Goal: Check status: Check status

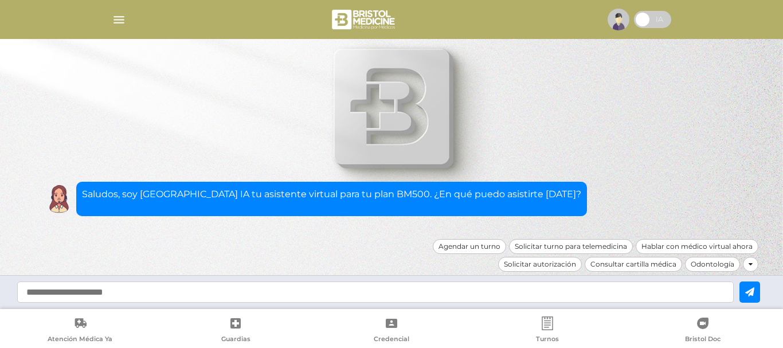
click at [116, 19] on img "button" at bounding box center [119, 20] width 14 height 14
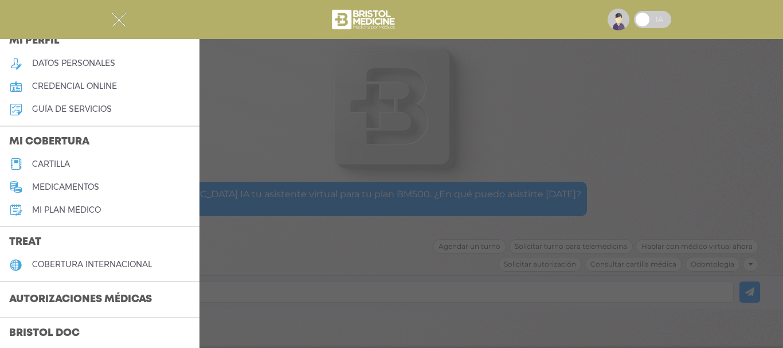
scroll to position [59, 0]
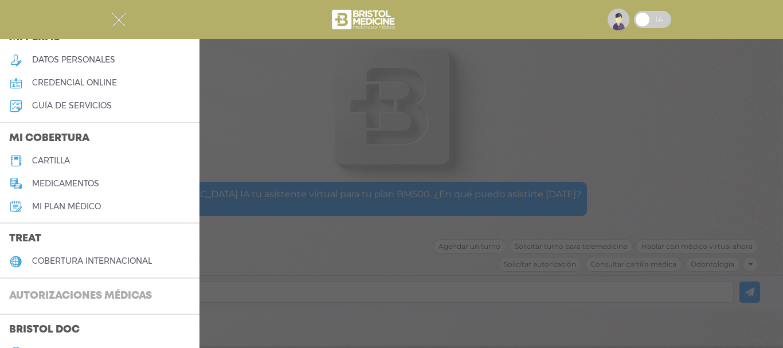
click at [57, 295] on h3 "Autorizaciones médicas" at bounding box center [80, 297] width 161 height 22
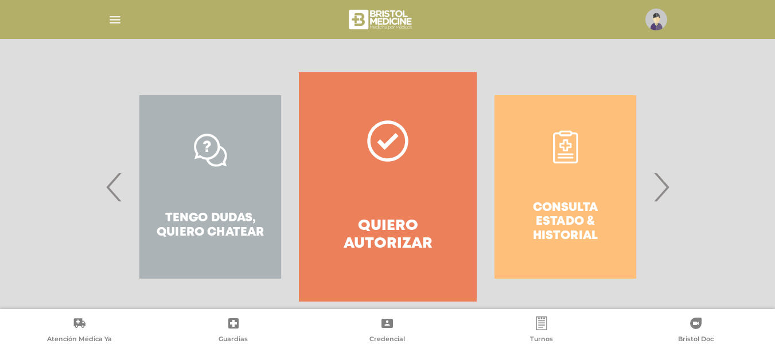
scroll to position [228, 0]
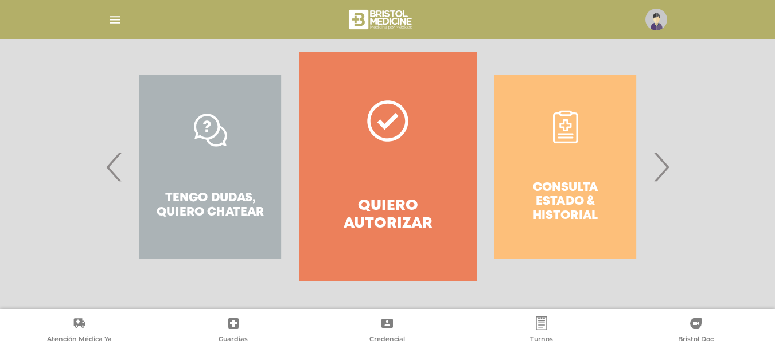
click at [657, 160] on span "›" at bounding box center [661, 167] width 22 height 62
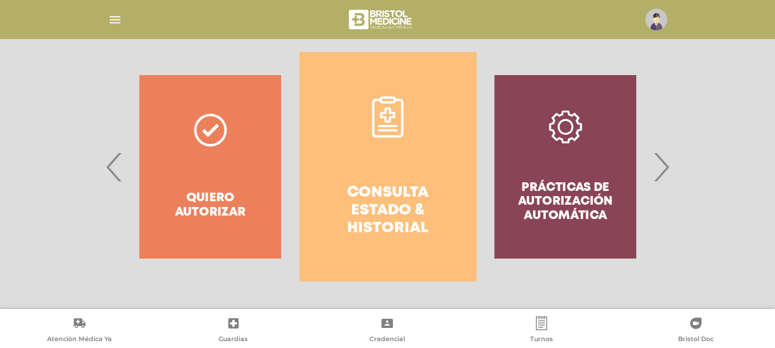
click at [380, 209] on h4 "Consulta estado & historial" at bounding box center [388, 211] width 136 height 54
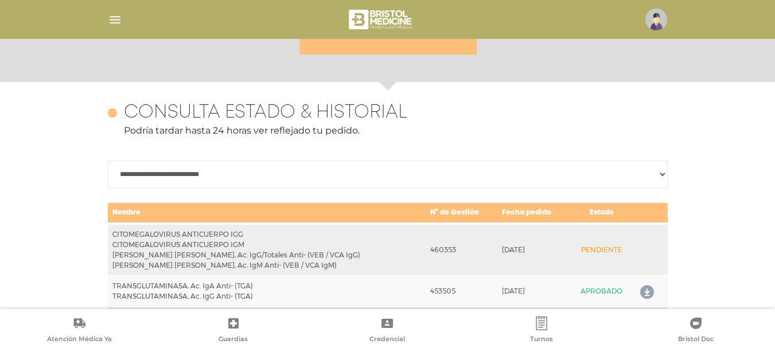
scroll to position [509, 0]
